Goal: Browse casually

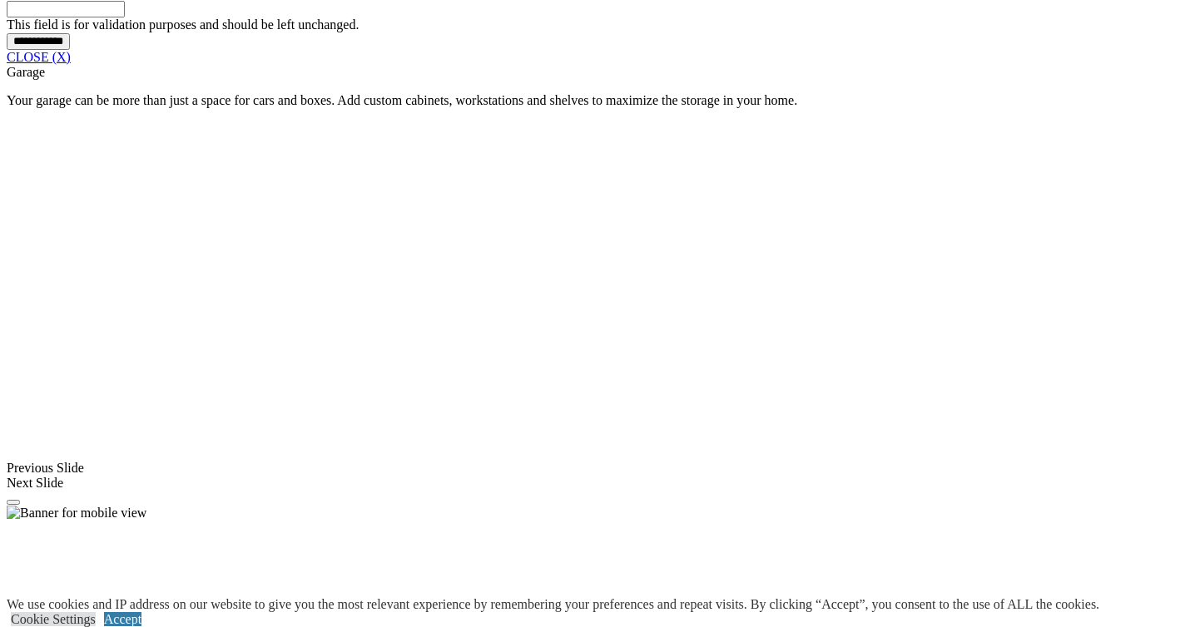
scroll to position [1480, 0]
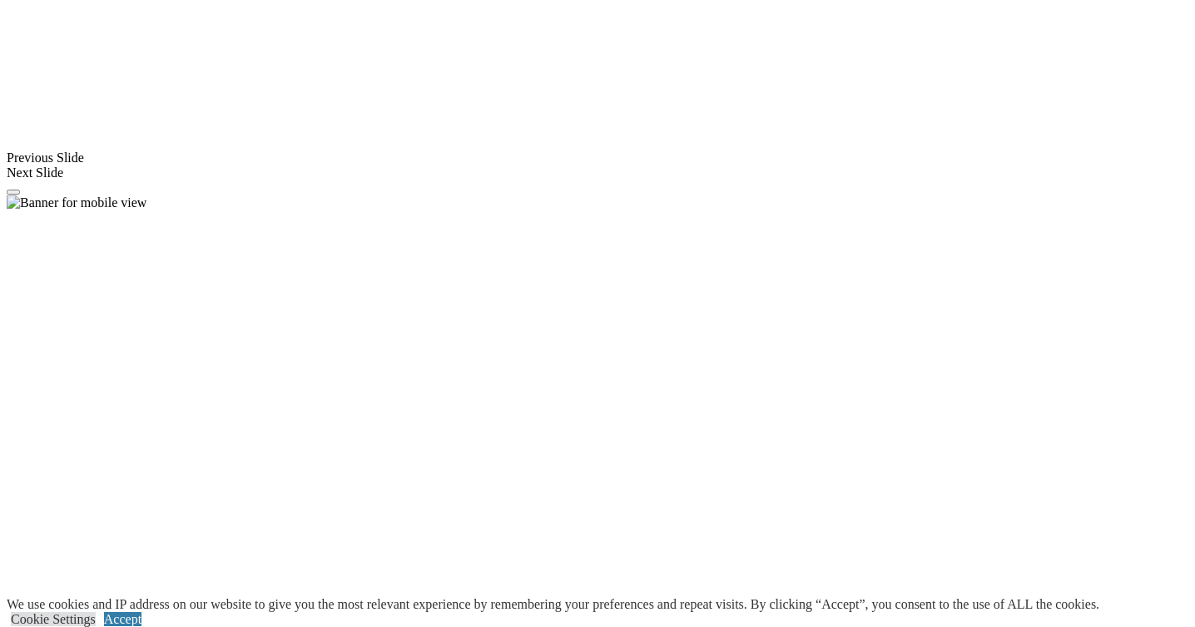
scroll to position [1833, 0]
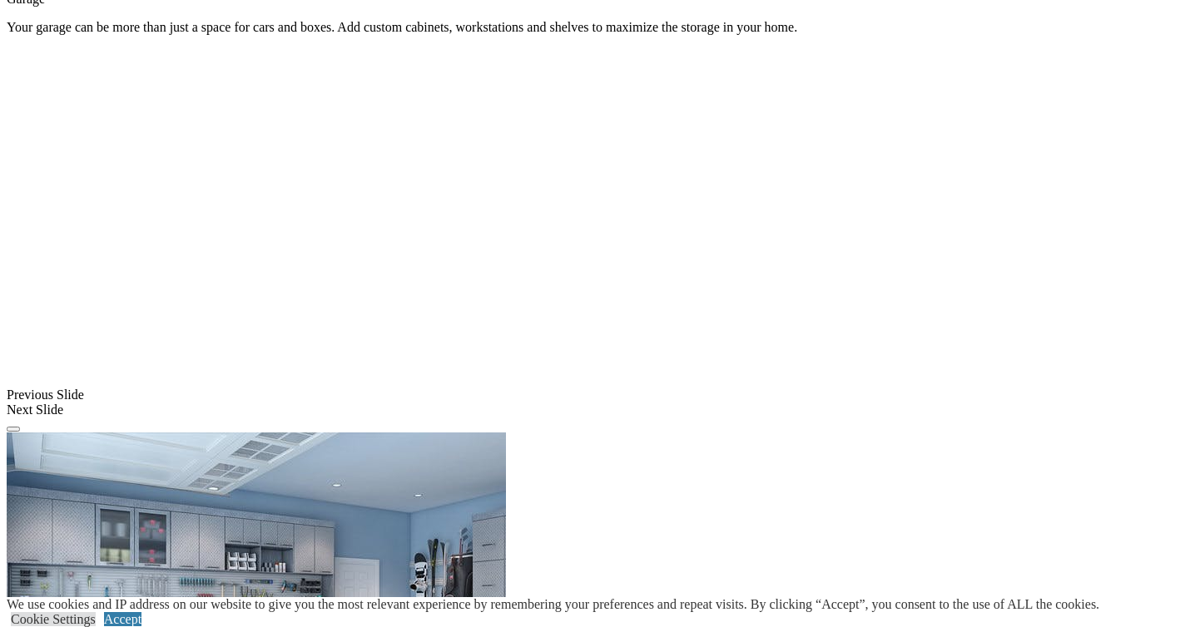
scroll to position [1568, 0]
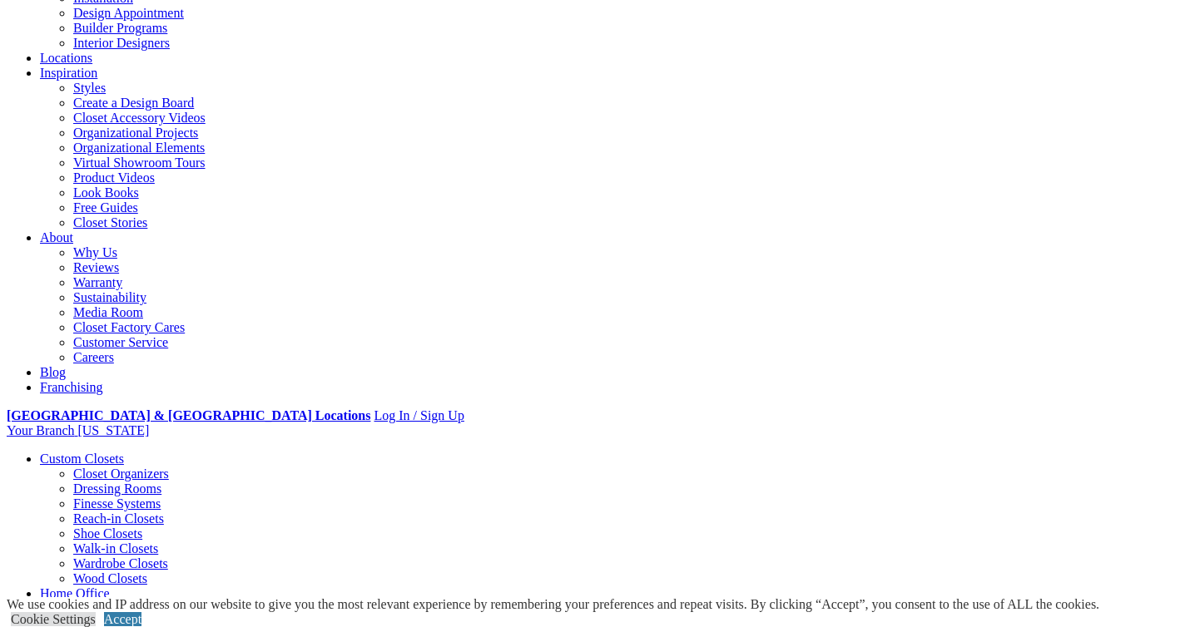
scroll to position [0, 0]
